Goal: Task Accomplishment & Management: Manage account settings

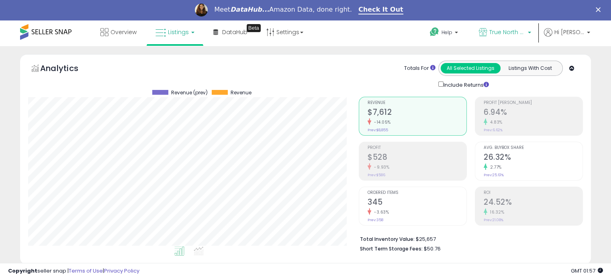
click at [503, 27] on link "True North Supply & Co." at bounding box center [505, 33] width 64 height 26
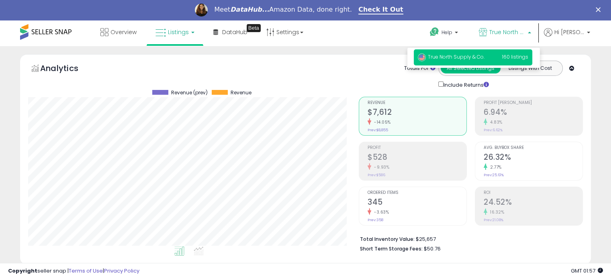
click at [537, 90] on div "Retrieving aggregations.. Revenue $7,612 -14.05% Prev: $8,855 Profit $528" at bounding box center [471, 173] width 236 height 168
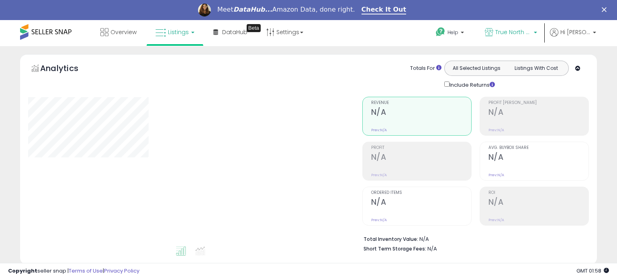
click at [525, 37] on p "True North Supply & Co." at bounding box center [511, 33] width 52 height 10
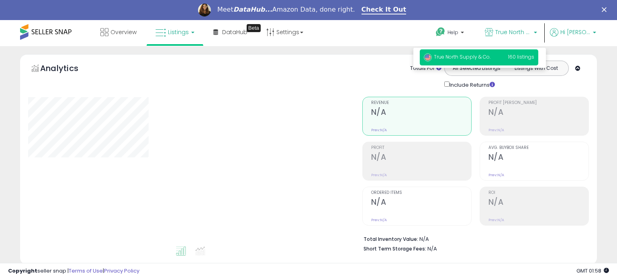
click at [576, 36] on p "Hi [PERSON_NAME]" at bounding box center [573, 33] width 46 height 10
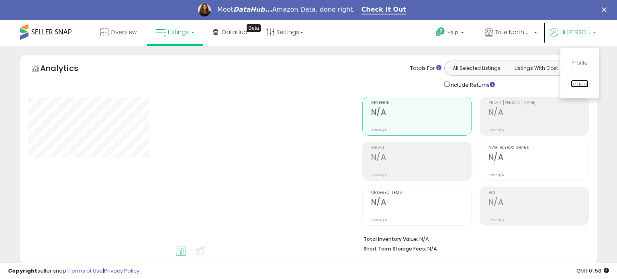
click at [585, 83] on link "Logout" at bounding box center [580, 84] width 18 height 8
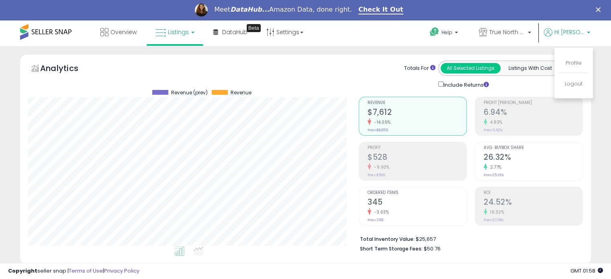
scroll to position [164, 330]
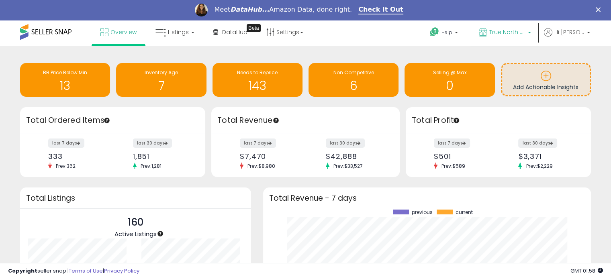
click at [524, 32] on span "True North Supply & Co." at bounding box center [507, 32] width 36 height 8
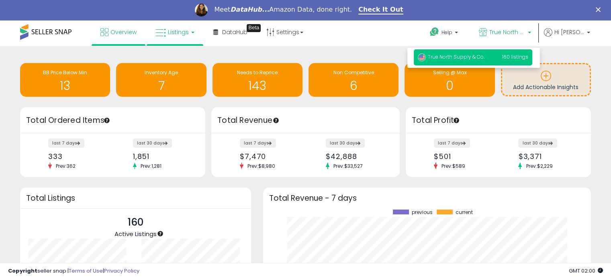
click at [169, 42] on link "Listings" at bounding box center [174, 32] width 51 height 24
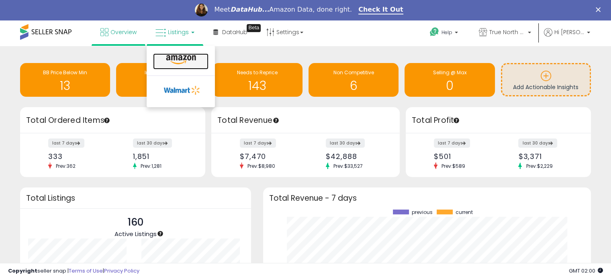
click at [170, 58] on icon at bounding box center [181, 60] width 35 height 10
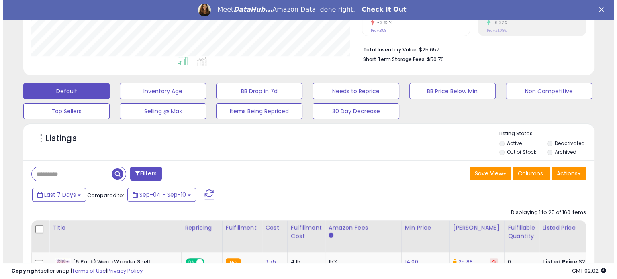
scroll to position [161, 0]
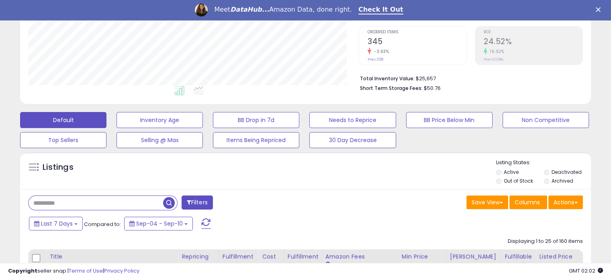
click at [80, 203] on input "text" at bounding box center [96, 203] width 135 height 14
type input "******"
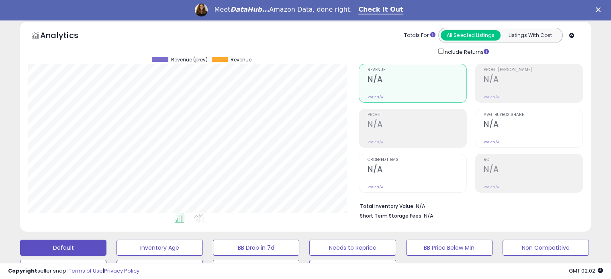
scroll to position [0, 0]
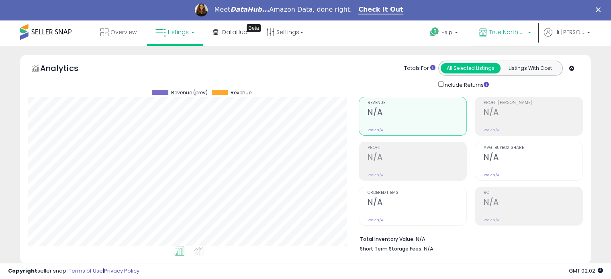
click at [519, 28] on span "True North Supply & Co." at bounding box center [507, 32] width 36 height 8
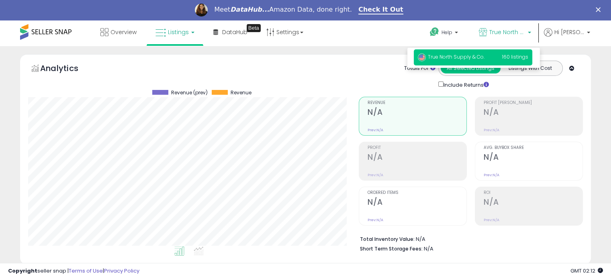
click at [520, 56] on span "160 listings" at bounding box center [515, 56] width 26 height 7
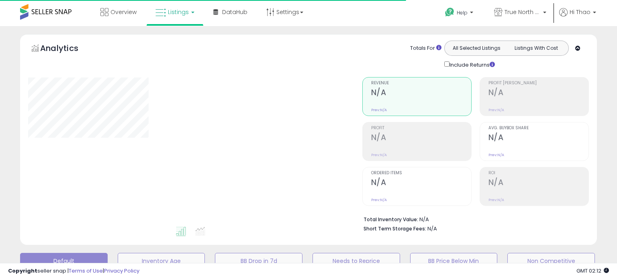
type input "******"
